Goal: Find specific page/section: Find specific page/section

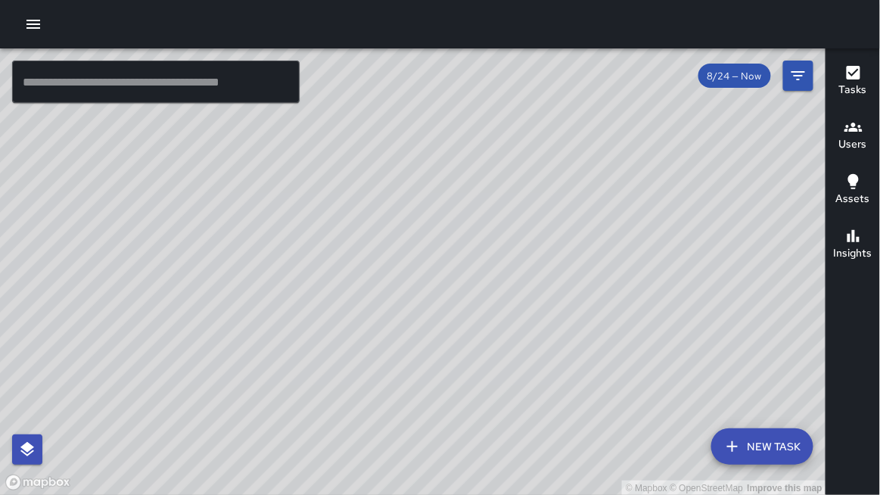
scroll to position [49, 0]
drag, startPoint x: 745, startPoint y: 279, endPoint x: 715, endPoint y: 290, distance: 31.6
click at [715, 290] on div "© Mapbox © OpenStreetMap Improve this map" at bounding box center [413, 271] width 826 height 447
drag, startPoint x: 705, startPoint y: 291, endPoint x: 646, endPoint y: 300, distance: 59.0
click at [646, 300] on div "© Mapbox © OpenStreetMap Improve this map" at bounding box center [413, 271] width 826 height 447
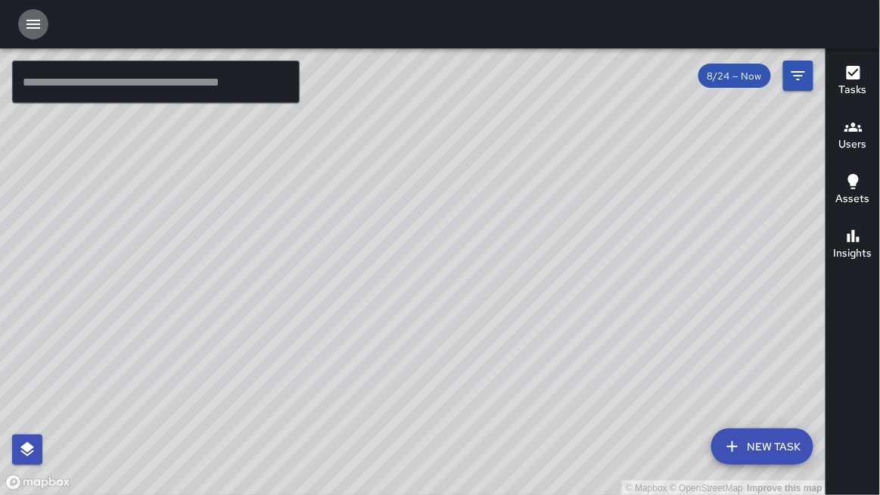
click at [30, 21] on icon "button" at bounding box center [33, 24] width 18 height 18
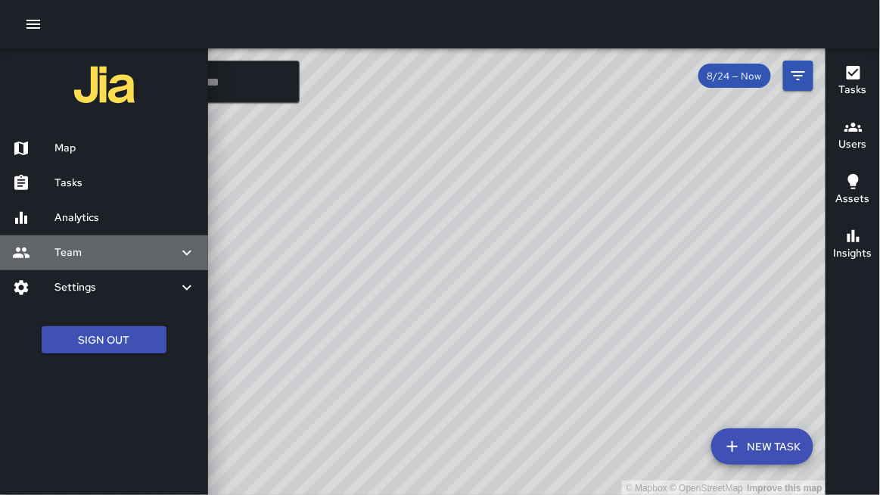
click at [80, 242] on div "Team" at bounding box center [104, 252] width 208 height 35
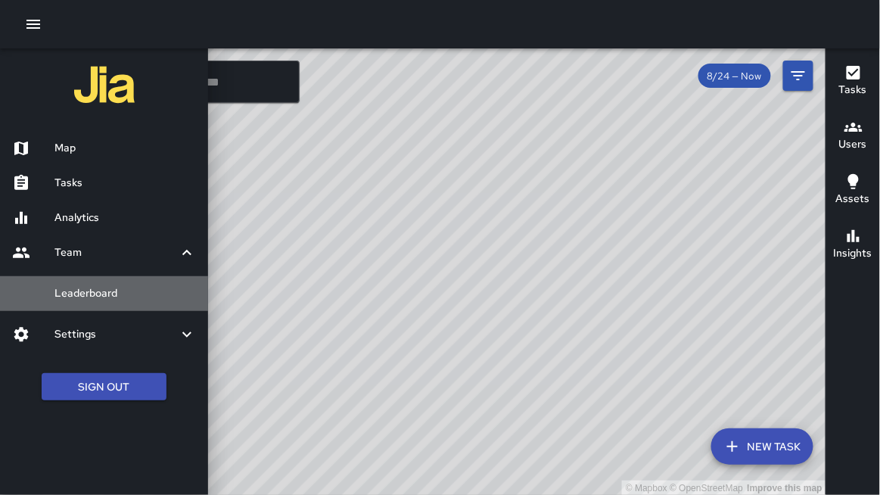
click at [77, 294] on h6 "Leaderboard" at bounding box center [125, 293] width 142 height 17
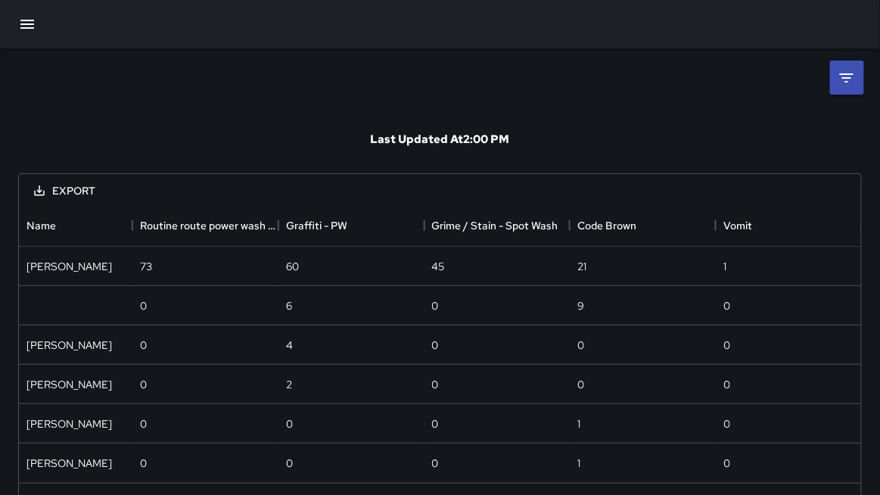
scroll to position [278, 843]
click at [842, 86] on li at bounding box center [847, 78] width 34 height 34
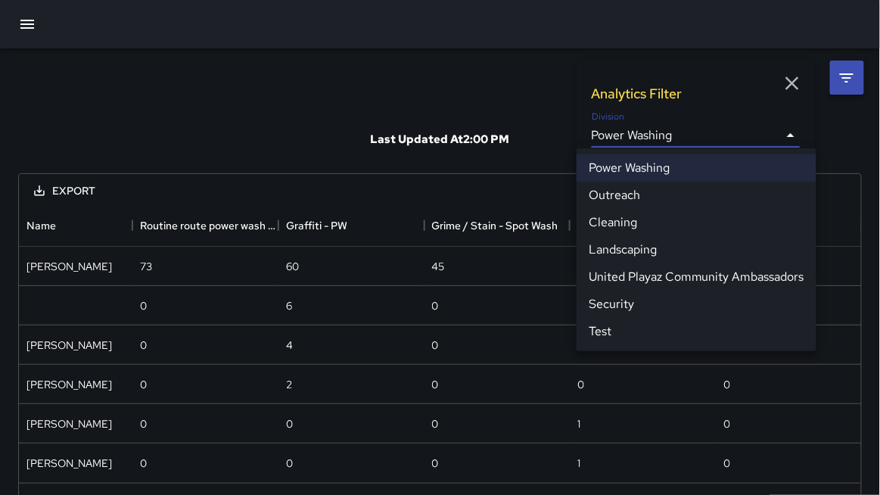
click at [619, 139] on body "**********" at bounding box center [440, 271] width 880 height 542
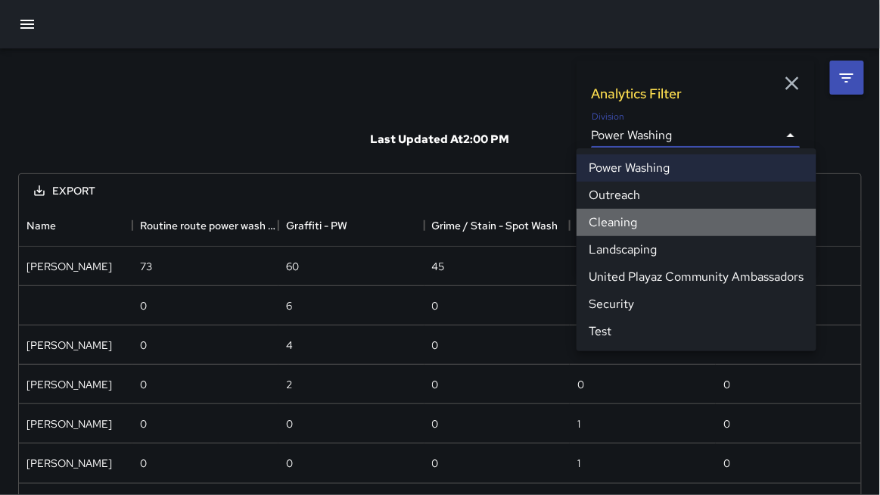
click at [612, 219] on li "Cleaning" at bounding box center [697, 222] width 240 height 27
type input "**********"
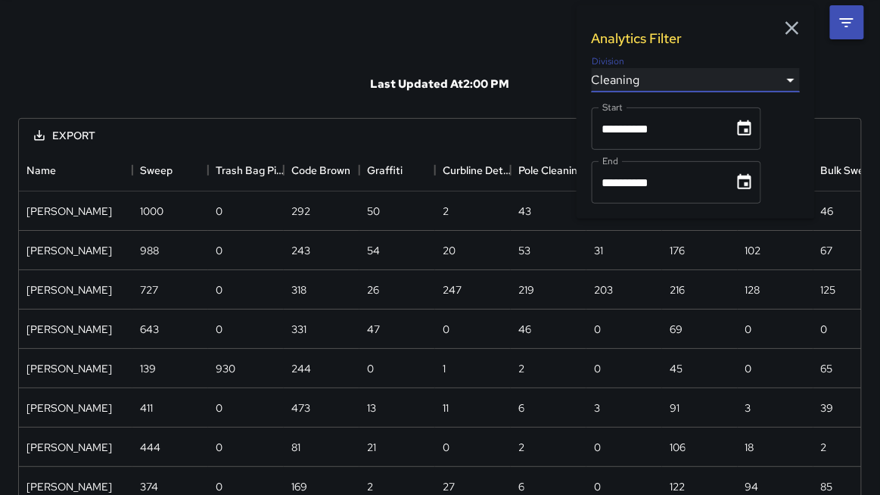
scroll to position [0, 0]
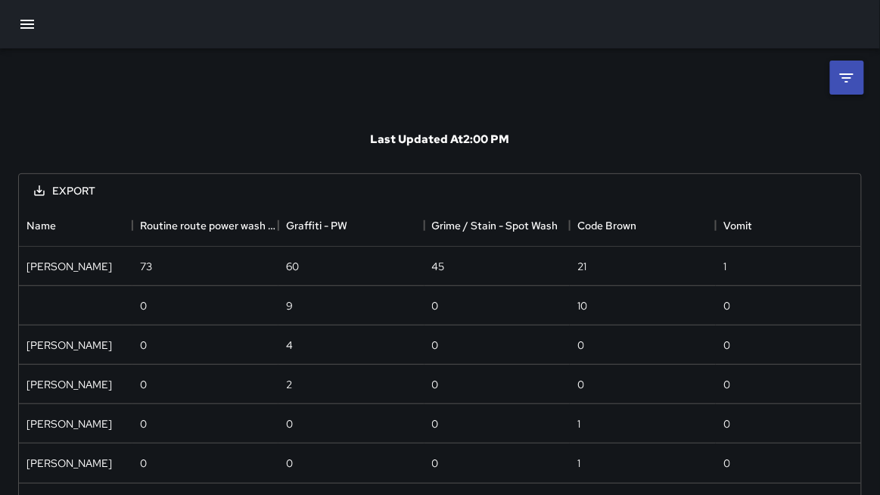
scroll to position [278, 843]
click at [845, 89] on li at bounding box center [847, 78] width 34 height 34
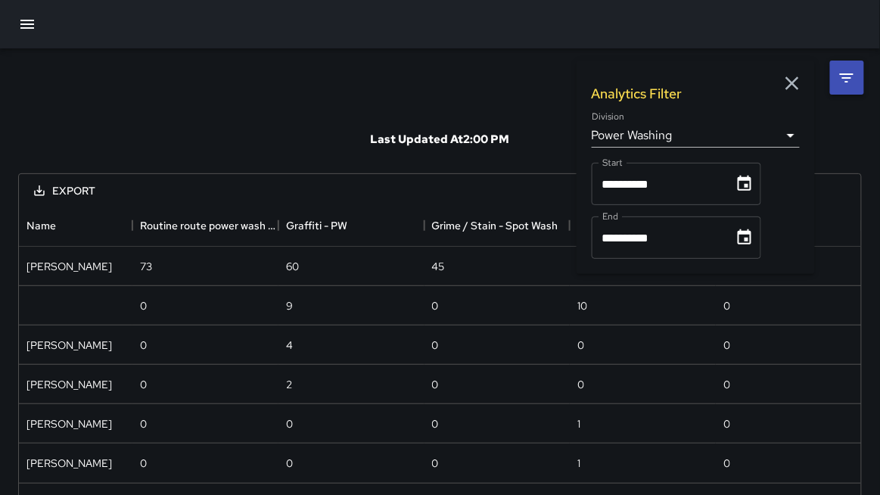
click at [611, 132] on body "**********" at bounding box center [440, 271] width 880 height 542
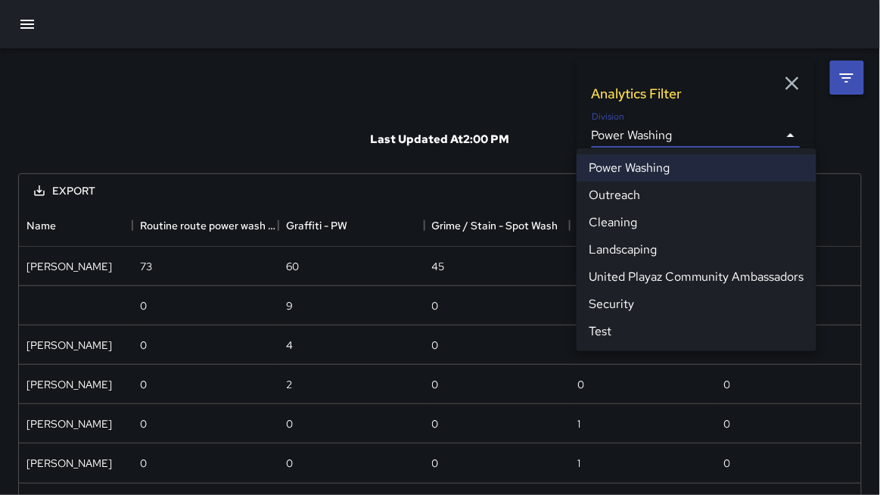
click at [615, 223] on li "Cleaning" at bounding box center [697, 222] width 240 height 27
type input "**********"
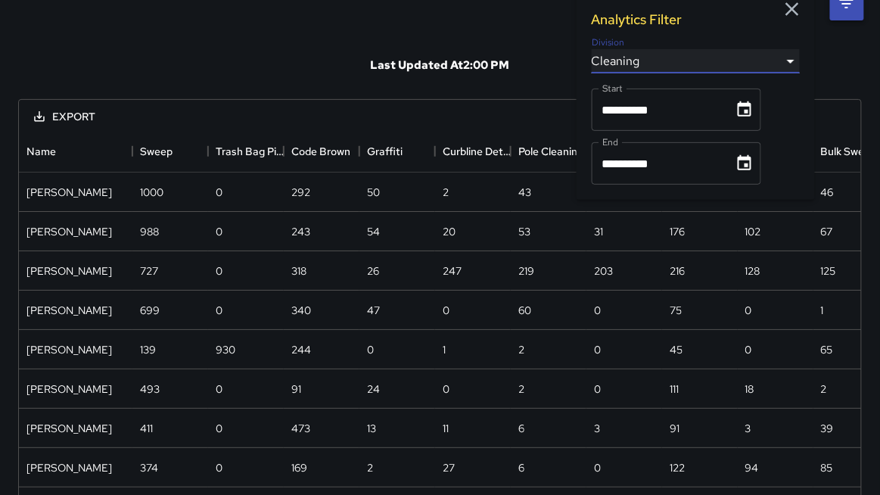
scroll to position [0, 0]
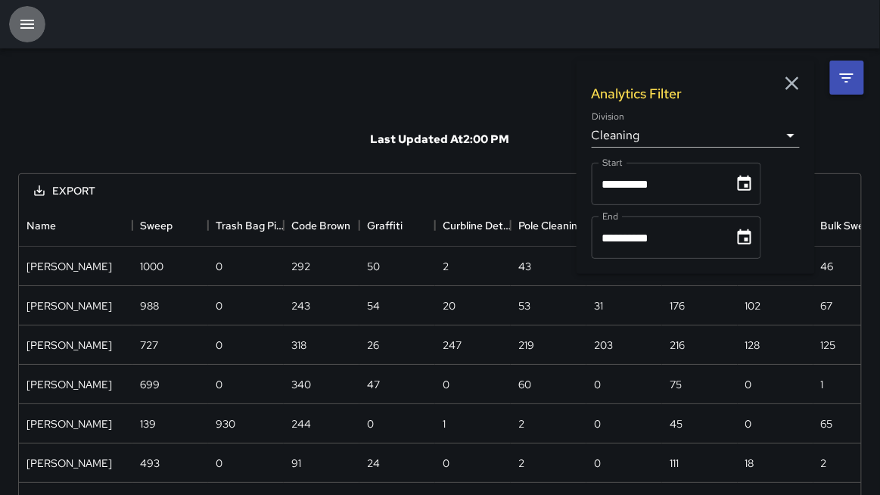
click at [22, 23] on icon "button" at bounding box center [27, 24] width 18 height 18
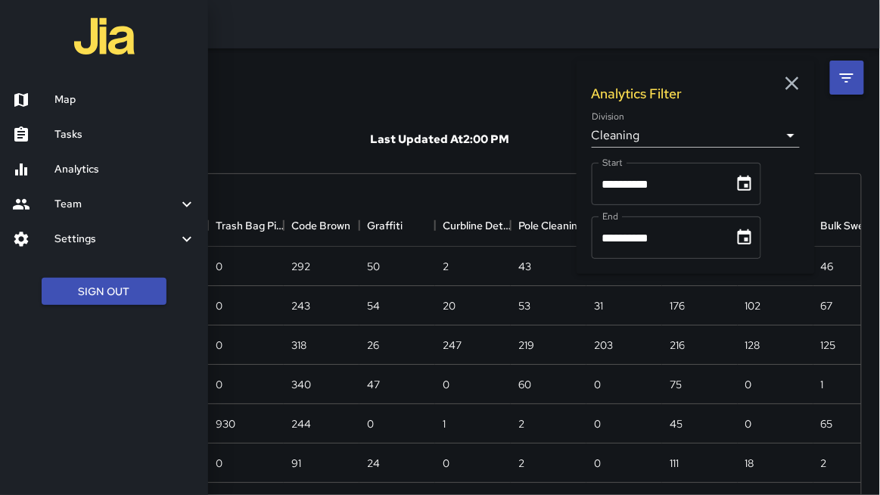
click at [71, 105] on h6 "Map" at bounding box center [125, 100] width 142 height 17
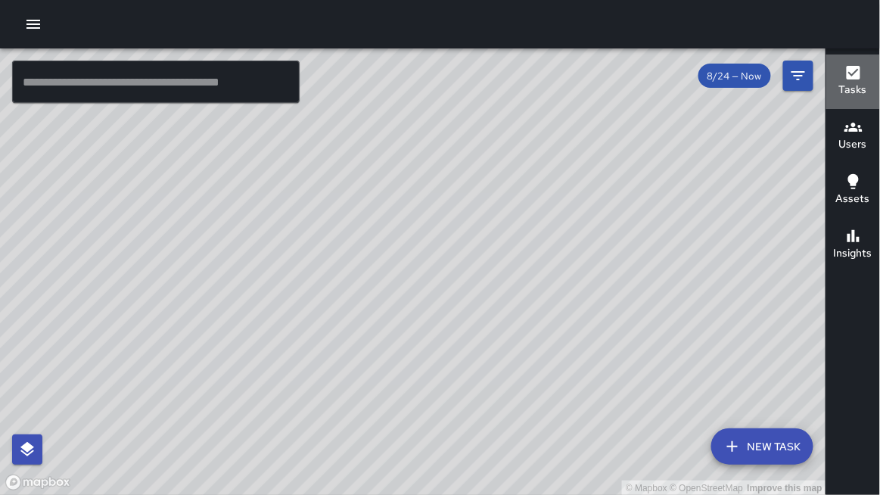
click at [846, 82] on h6 "Tasks" at bounding box center [853, 90] width 28 height 17
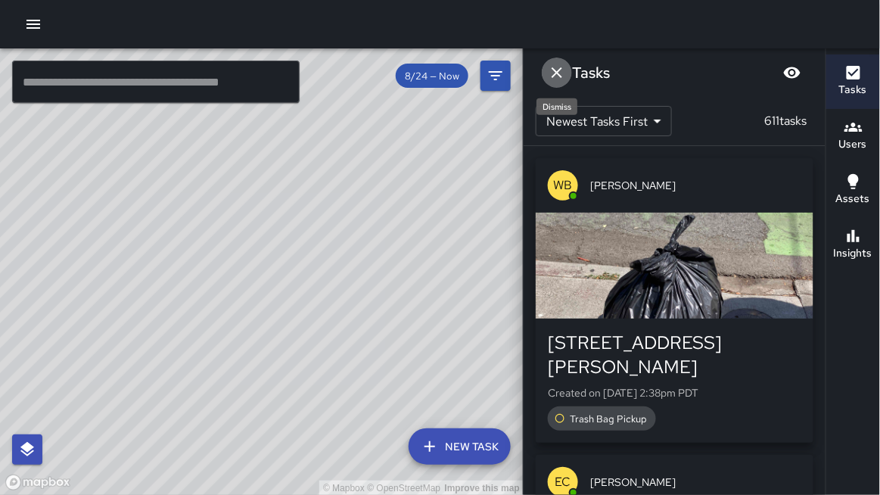
click at [553, 73] on icon "Dismiss" at bounding box center [557, 73] width 18 height 18
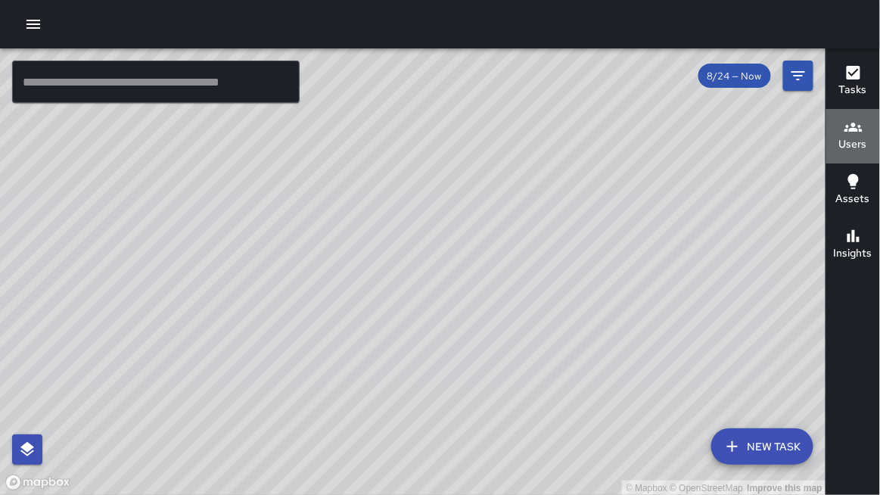
click at [839, 145] on h6 "Users" at bounding box center [853, 144] width 28 height 17
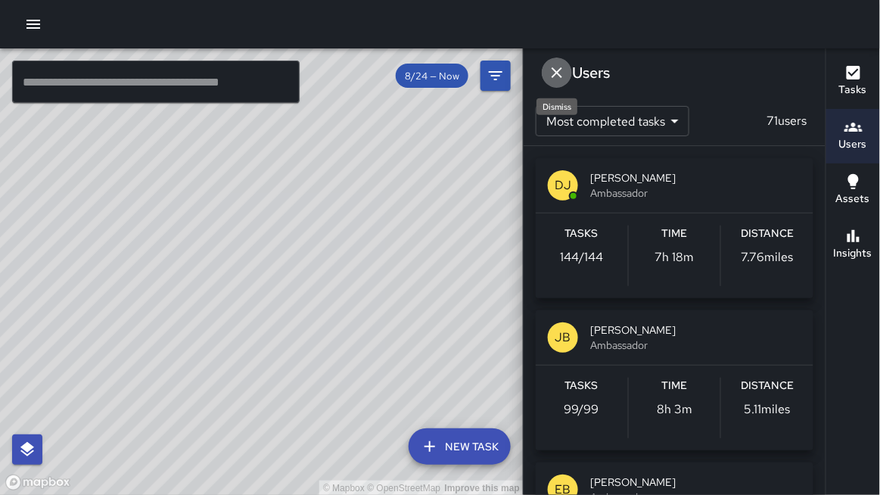
click at [556, 77] on icon "Dismiss" at bounding box center [557, 73] width 18 height 18
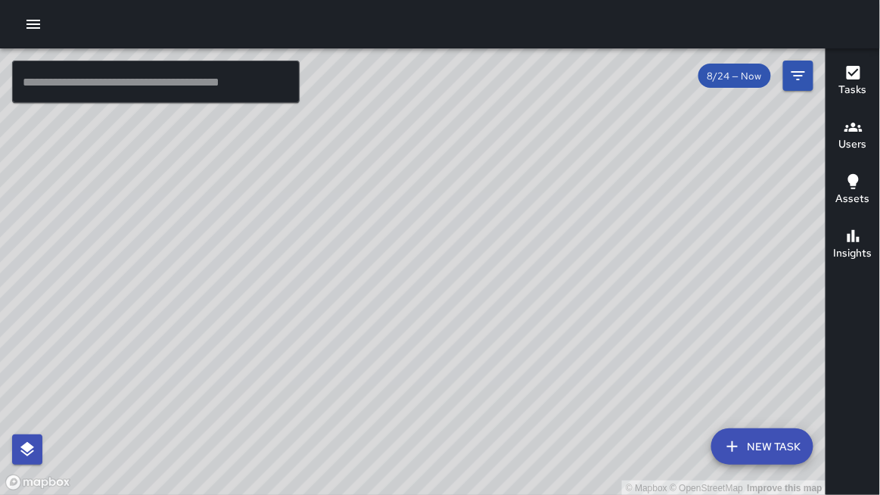
drag, startPoint x: 571, startPoint y: 147, endPoint x: 543, endPoint y: 178, distance: 41.8
click at [542, 179] on div "© Mapbox © OpenStreetMap Improve this map" at bounding box center [413, 271] width 826 height 447
